Goal: Complete application form: Complete application form

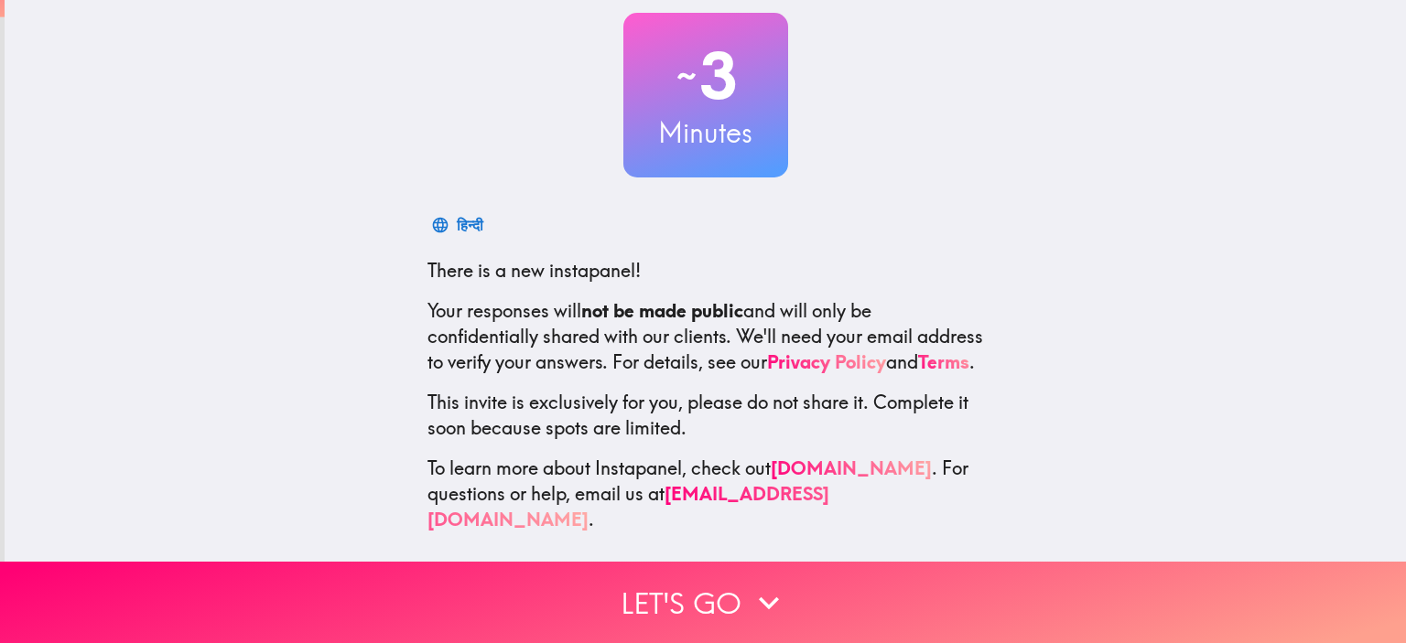
scroll to position [117, 0]
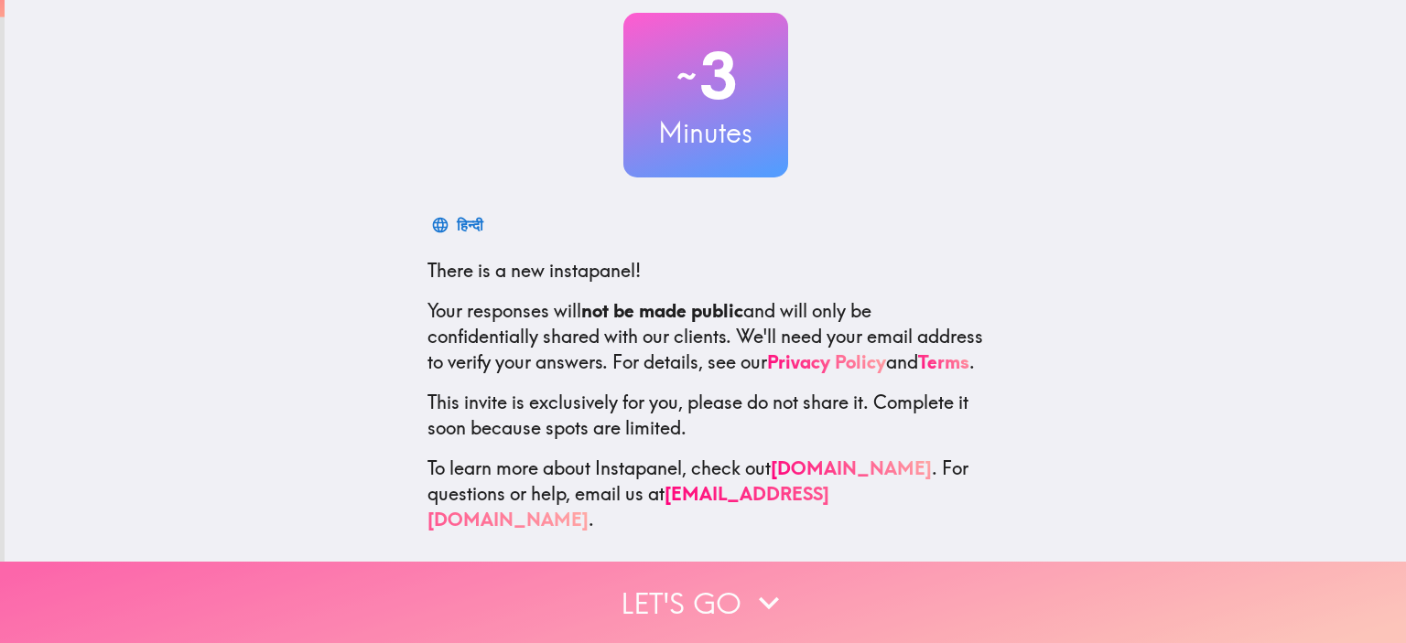
click at [709, 583] on button "Let's go" at bounding box center [703, 602] width 1406 height 81
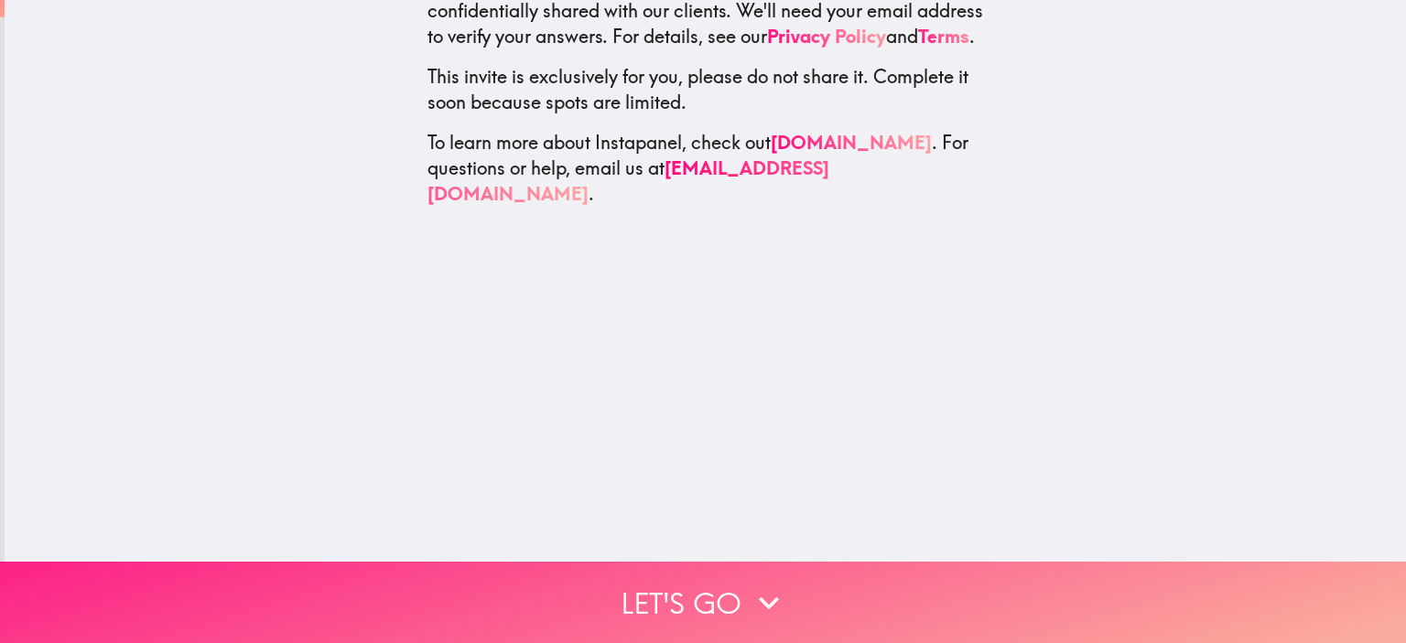
scroll to position [0, 0]
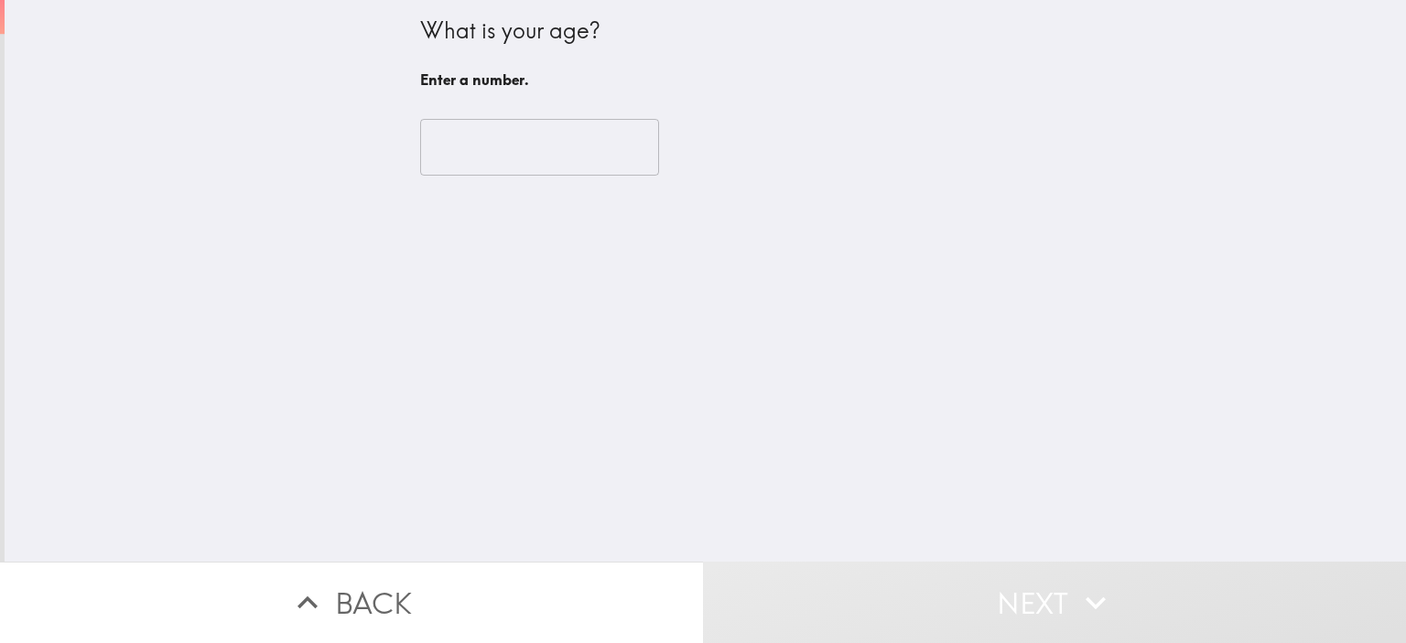
click at [535, 158] on input "number" at bounding box center [539, 147] width 239 height 57
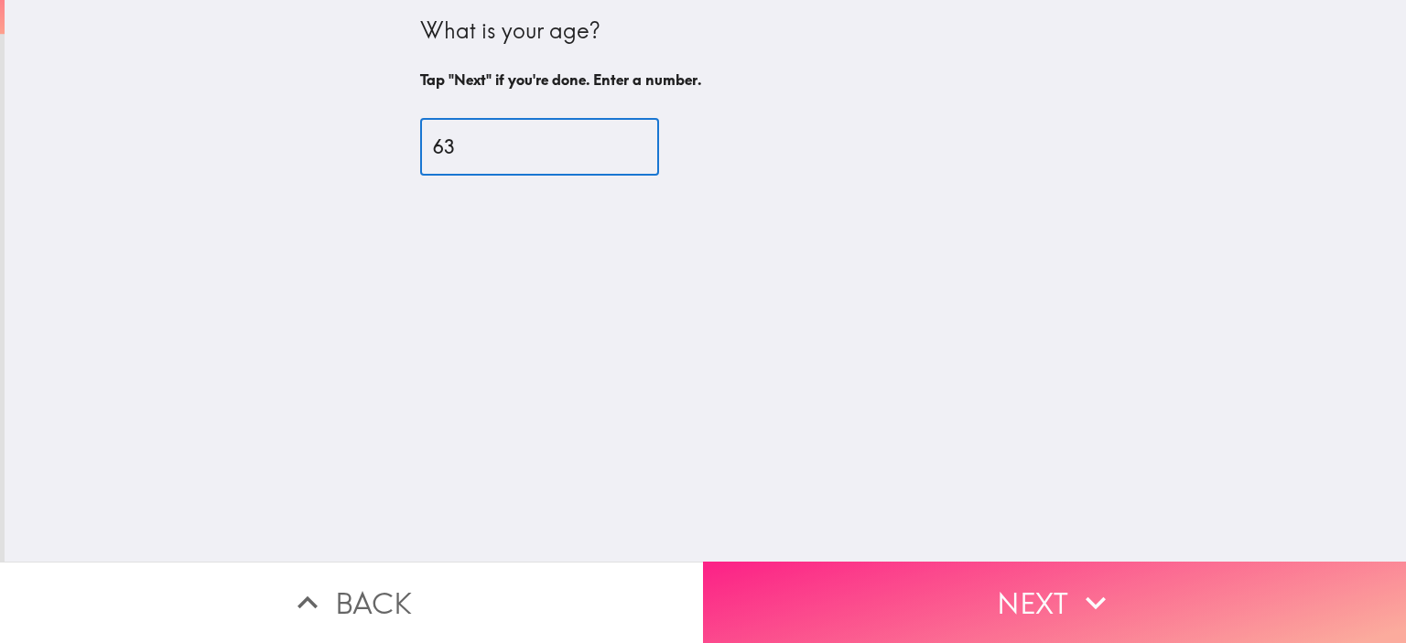
type input "63"
click at [825, 562] on button "Next" at bounding box center [1054, 602] width 703 height 81
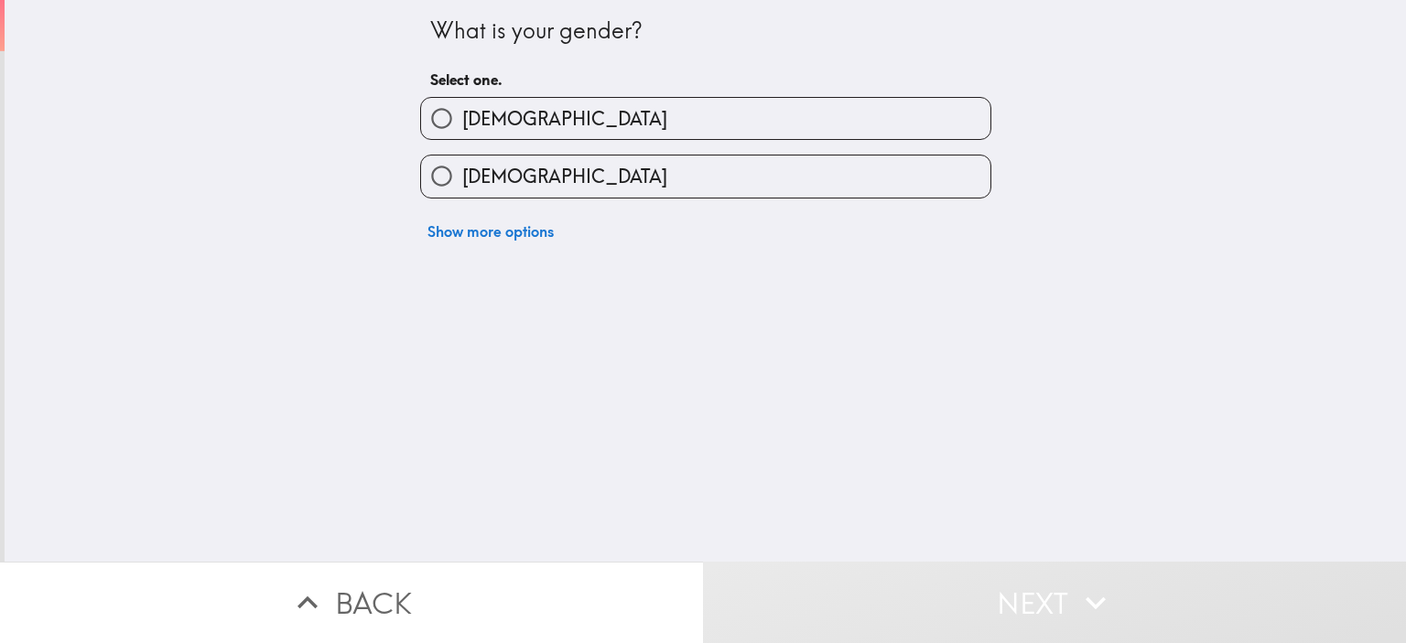
click at [421, 171] on input "[DEMOGRAPHIC_DATA]" at bounding box center [441, 176] width 41 height 41
radio input "true"
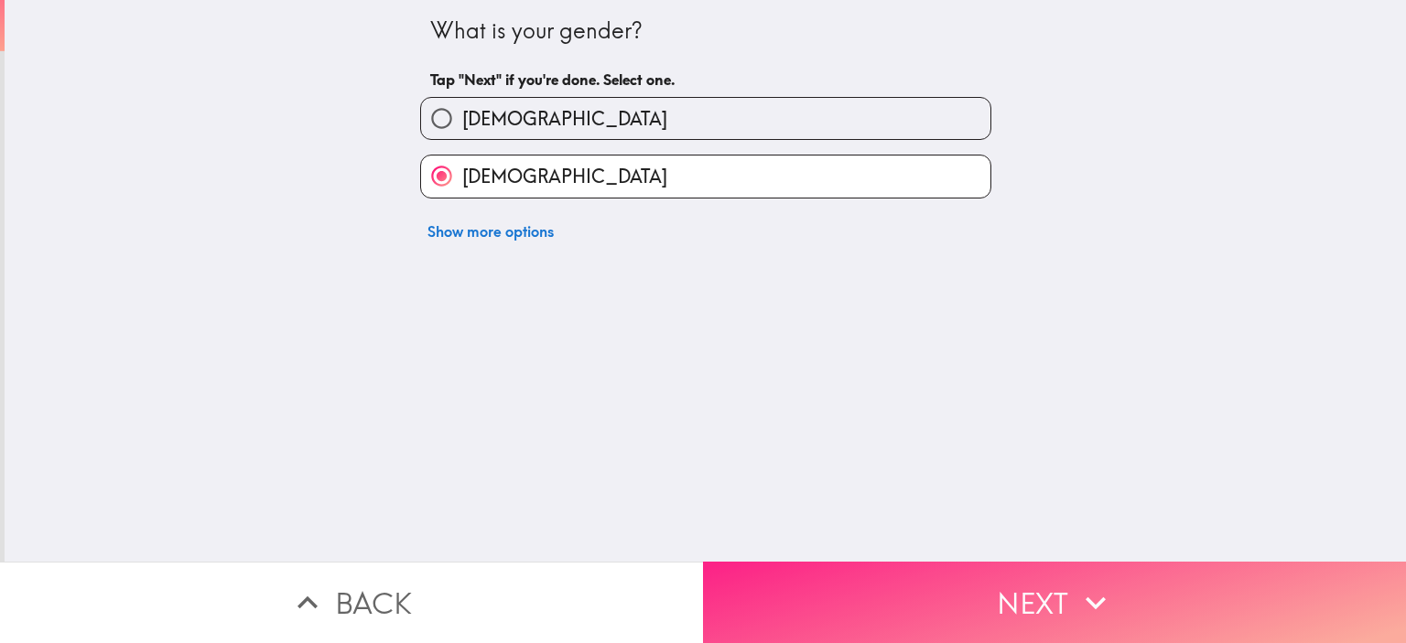
click at [759, 585] on button "Next" at bounding box center [1054, 602] width 703 height 81
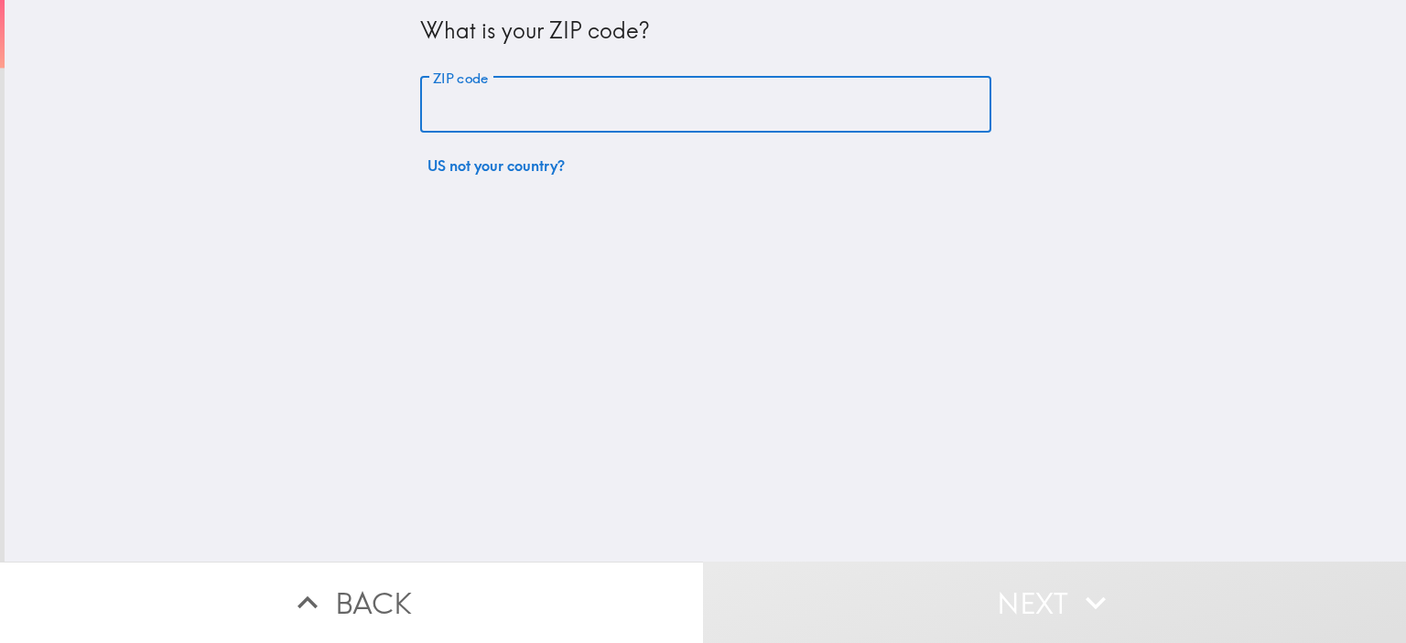
click at [452, 120] on input "ZIP code" at bounding box center [705, 105] width 571 height 57
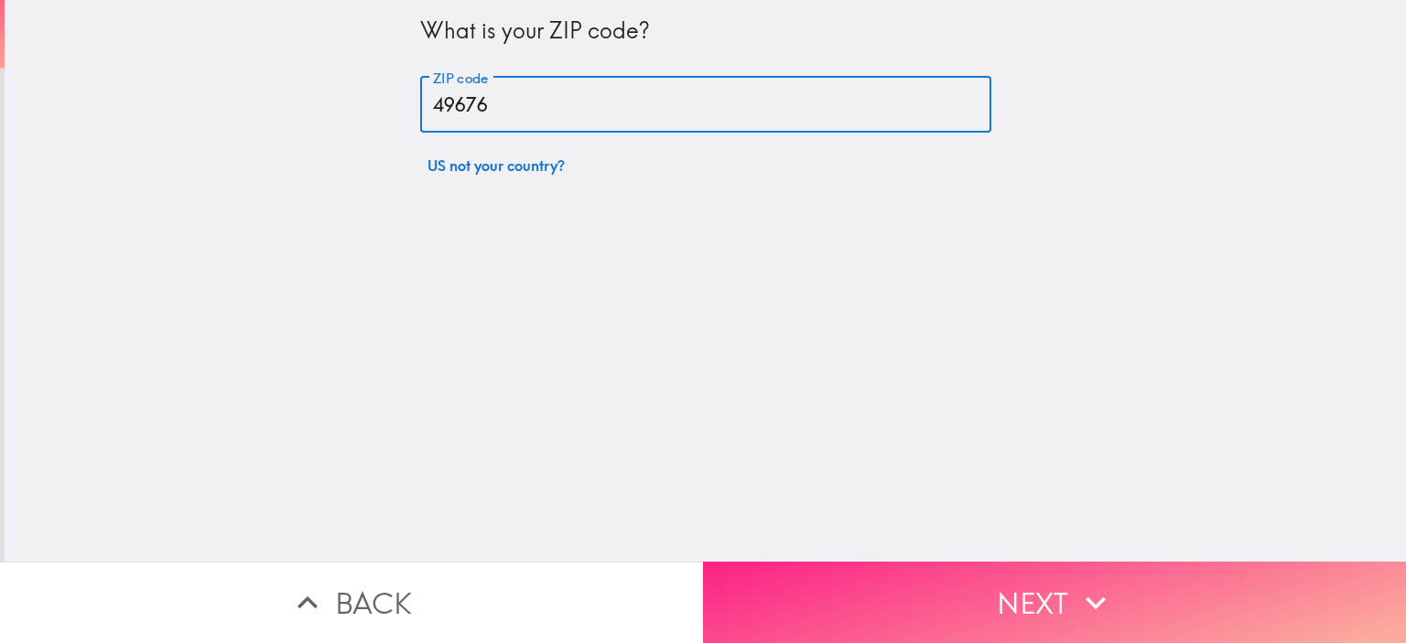
type input "49676"
click at [869, 598] on button "Next" at bounding box center [1054, 602] width 703 height 81
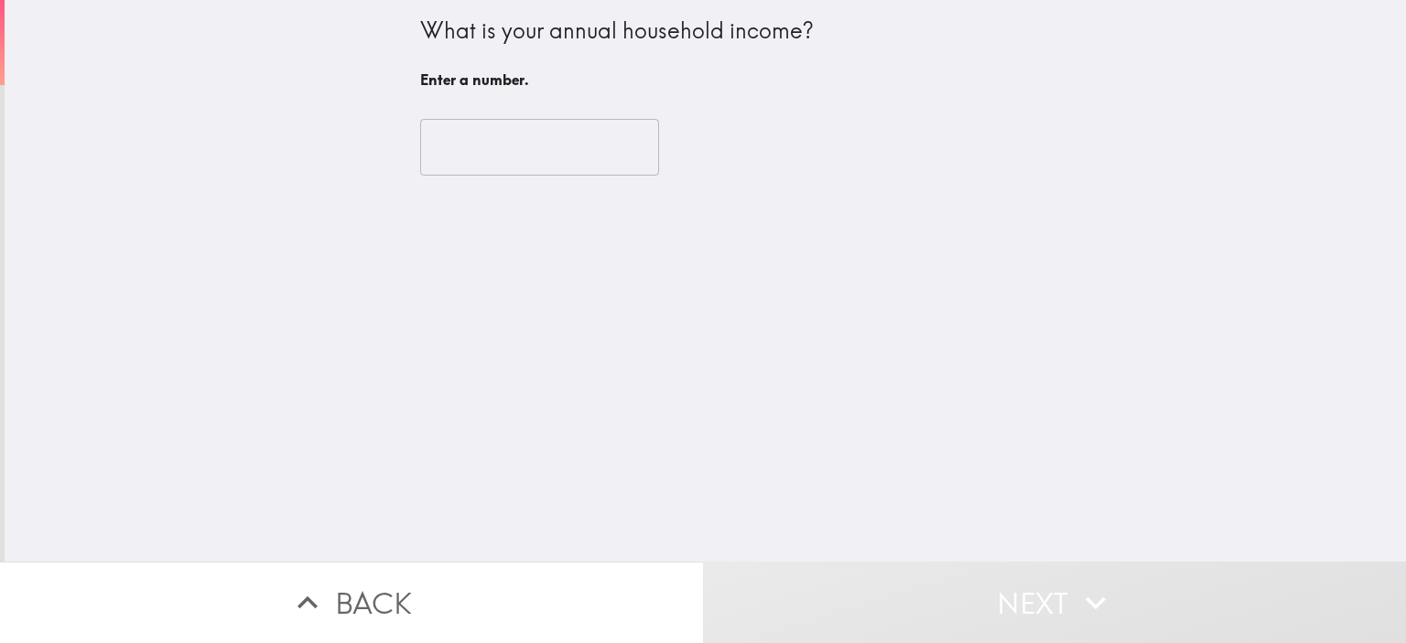
click at [554, 143] on input "number" at bounding box center [539, 147] width 239 height 57
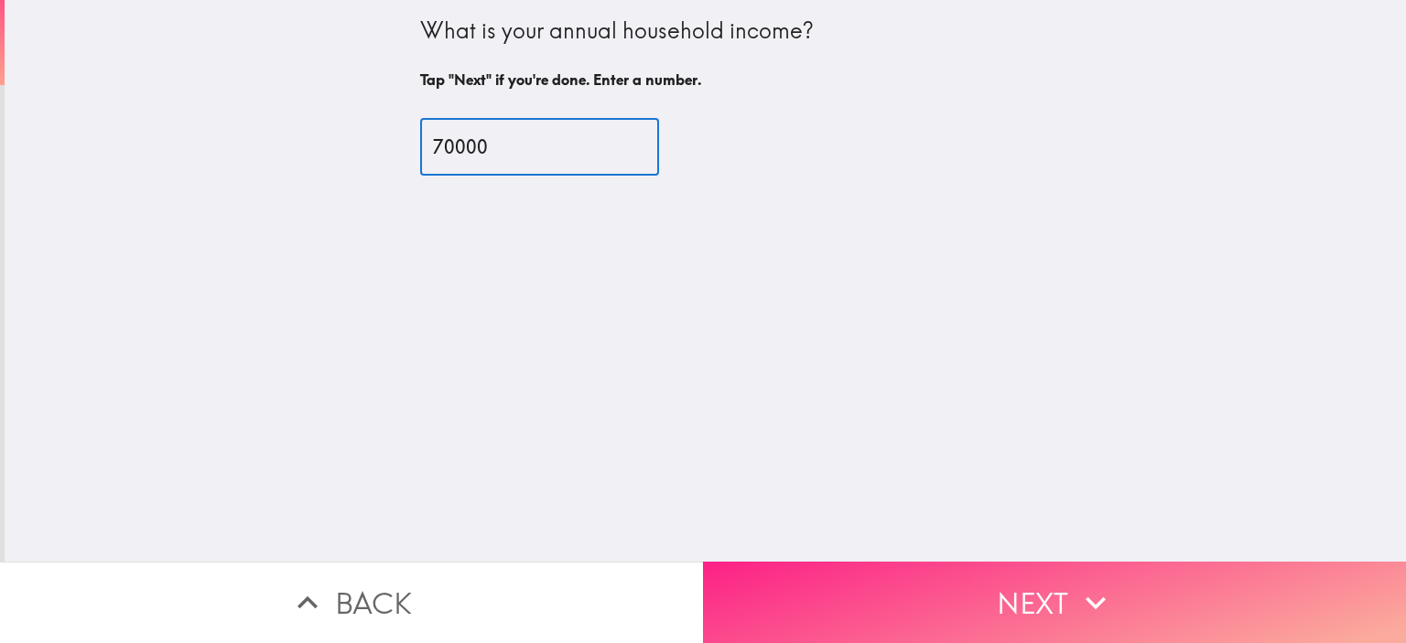
type input "70000"
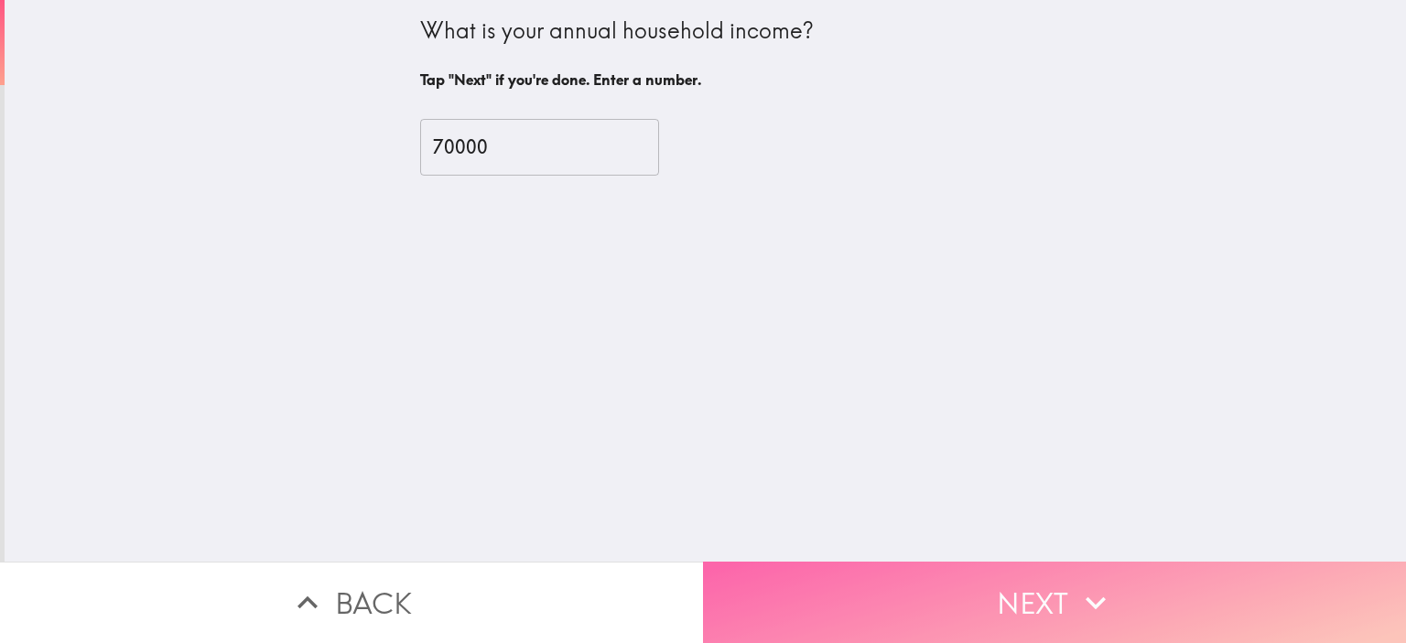
click at [815, 593] on button "Next" at bounding box center [1054, 602] width 703 height 81
